Goal: Check status: Check status

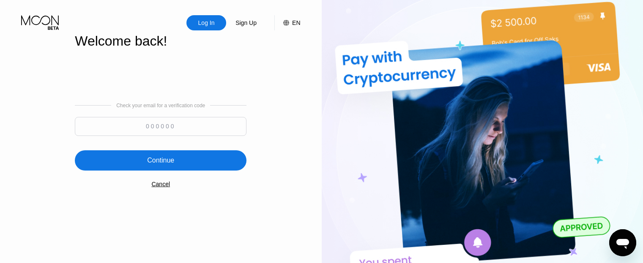
click at [196, 134] on input at bounding box center [161, 126] width 172 height 19
click at [195, 132] on input at bounding box center [161, 126] width 172 height 19
paste input "859911"
type input "859911"
click at [190, 164] on div "Continue" at bounding box center [161, 160] width 172 height 20
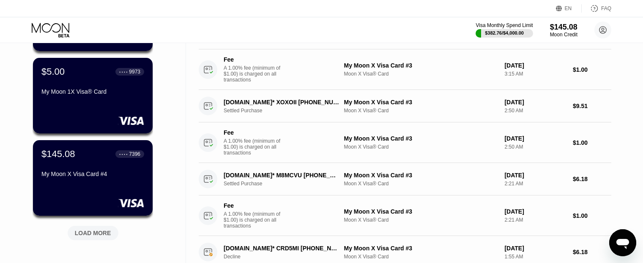
scroll to position [254, 0]
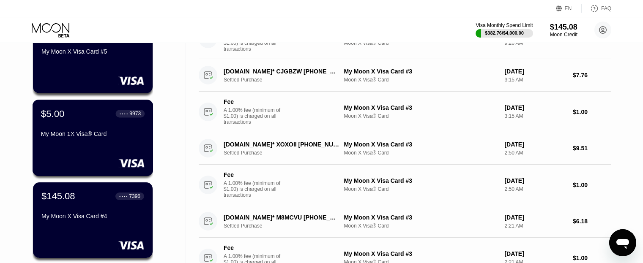
click at [66, 137] on div "My Moon 1X Visa® Card" at bounding box center [93, 134] width 104 height 7
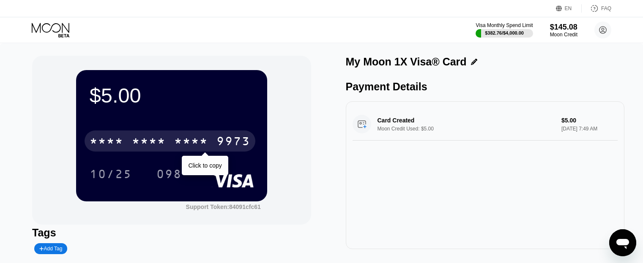
click at [163, 144] on div "* * * *" at bounding box center [149, 143] width 34 height 14
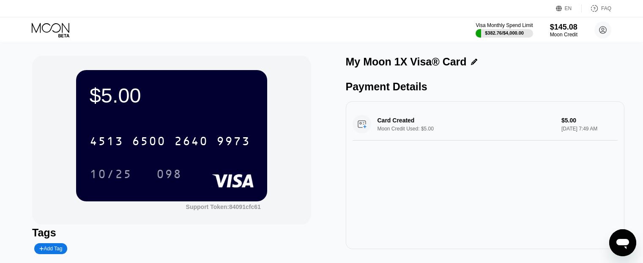
click at [348, 42] on div "Visa Monthly Spend Limit $382.76 / $4,000.00 $145.08 Moon Credit [EMAIL_ADDRESS…" at bounding box center [321, 29] width 643 height 25
drag, startPoint x: 322, startPoint y: 201, endPoint x: 280, endPoint y: 238, distance: 55.7
click at [322, 201] on div "$5.00 4513 6500 2640 9973 10/25 098 Support Token: 84091cfc61 Tags Add Tag Mark…" at bounding box center [321, 170] width 579 height 229
drag, startPoint x: 335, startPoint y: 200, endPoint x: 85, endPoint y: 19, distance: 308.4
click at [335, 200] on div "$5.00 4513 6500 2640 9973 10/25 098 Support Token: 84091cfc61 Tags Add Tag Mark…" at bounding box center [321, 170] width 579 height 229
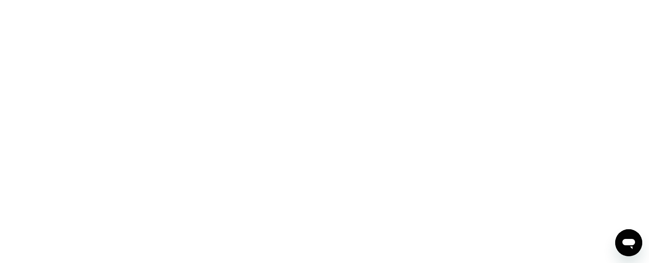
drag, startPoint x: 323, startPoint y: 163, endPoint x: 180, endPoint y: 248, distance: 166.6
click at [323, 163] on div at bounding box center [324, 131] width 649 height 263
